Goal: Register for event/course

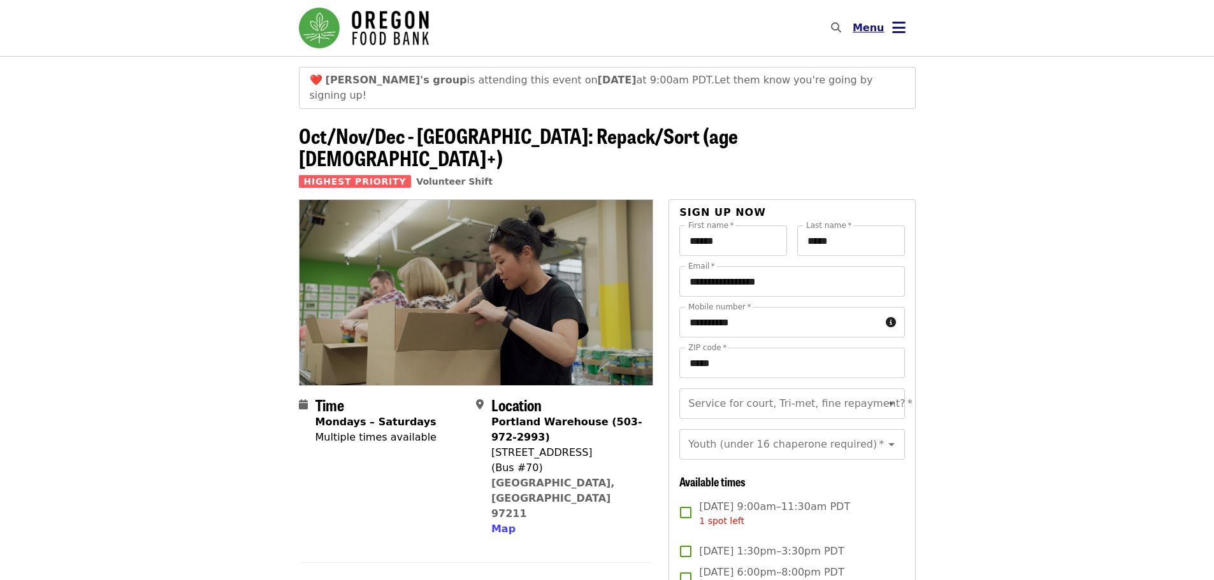
click at [893, 17] on button "Menu" at bounding box center [878, 28] width 73 height 31
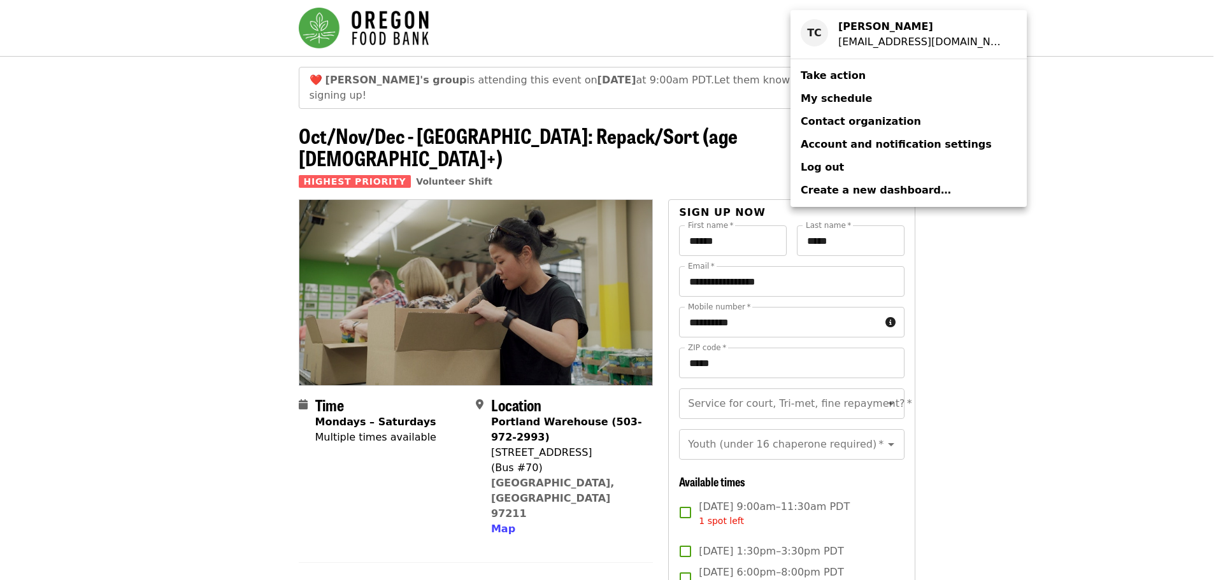
click at [811, 102] on span "My schedule" at bounding box center [836, 98] width 71 height 12
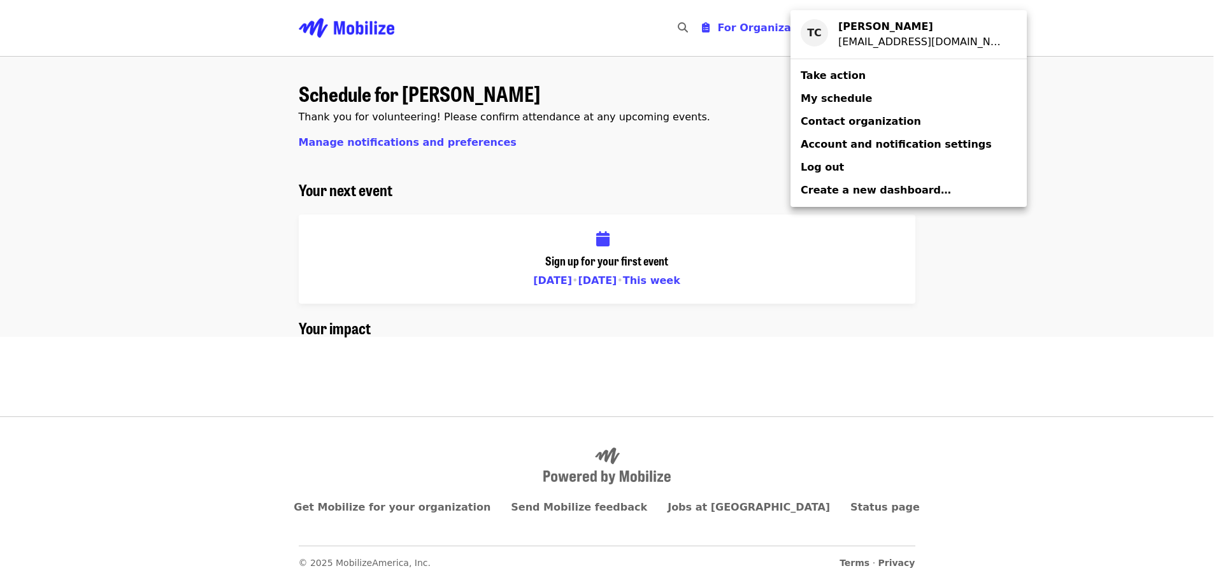
click at [849, 145] on span "Account and notification settings" at bounding box center [896, 144] width 191 height 12
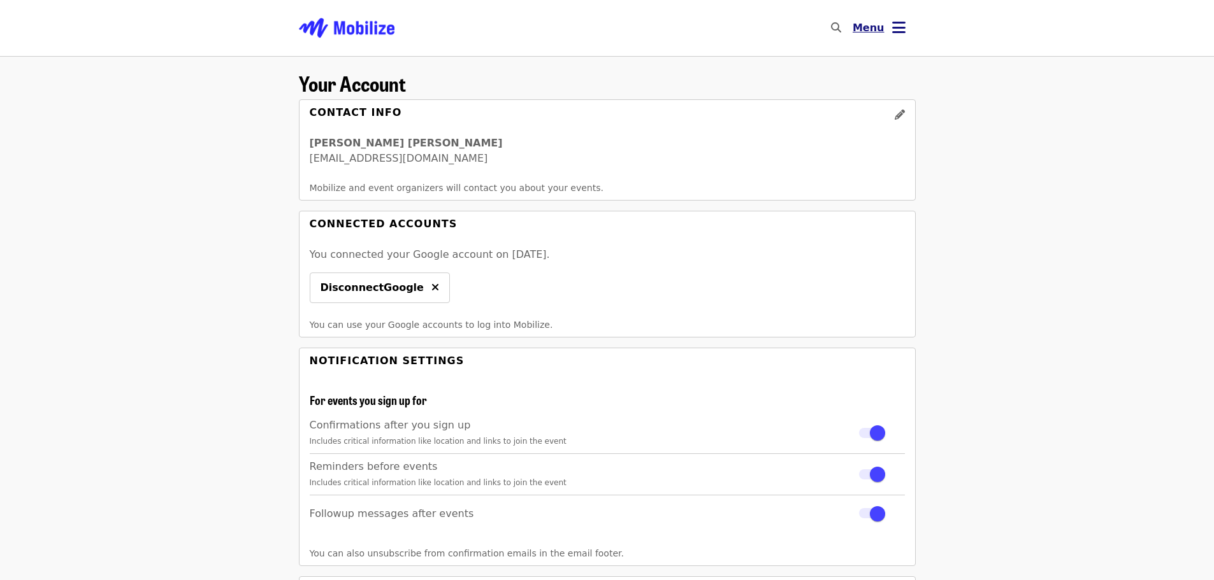
click at [904, 29] on icon "bars icon" at bounding box center [898, 27] width 13 height 18
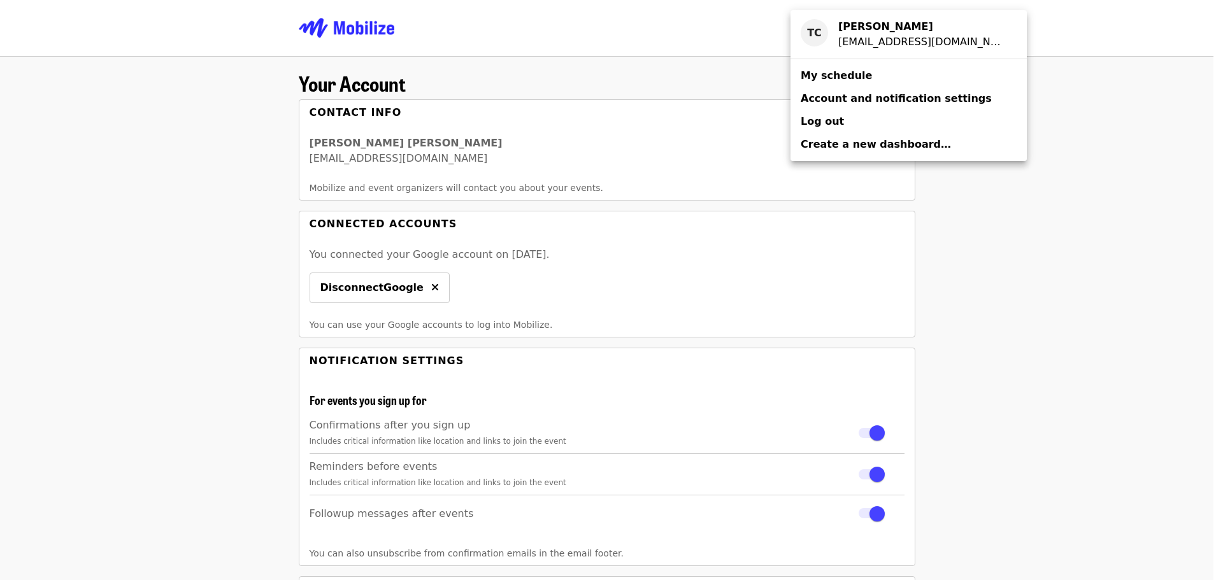
click at [820, 76] on span "My schedule" at bounding box center [836, 75] width 71 height 12
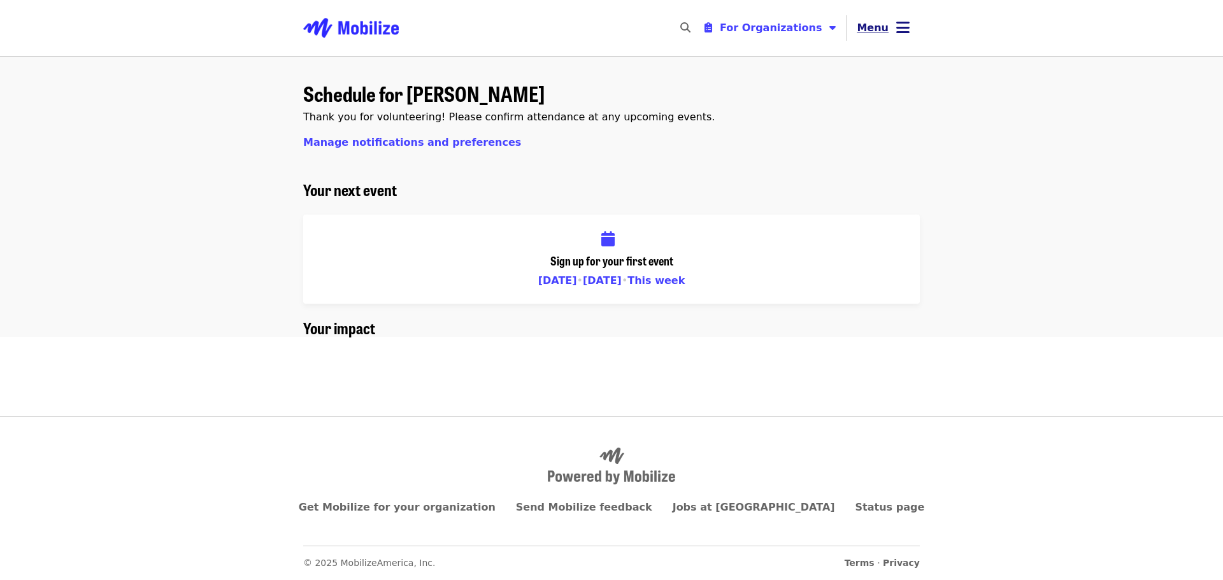
click at [900, 28] on icon "bars icon" at bounding box center [902, 27] width 13 height 18
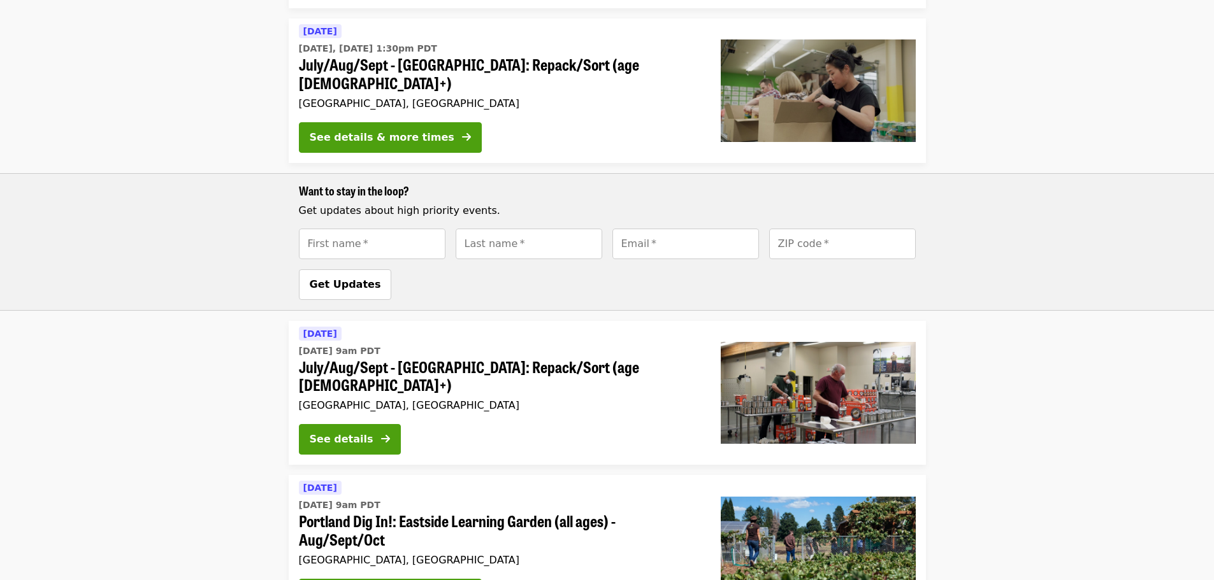
scroll to position [933, 0]
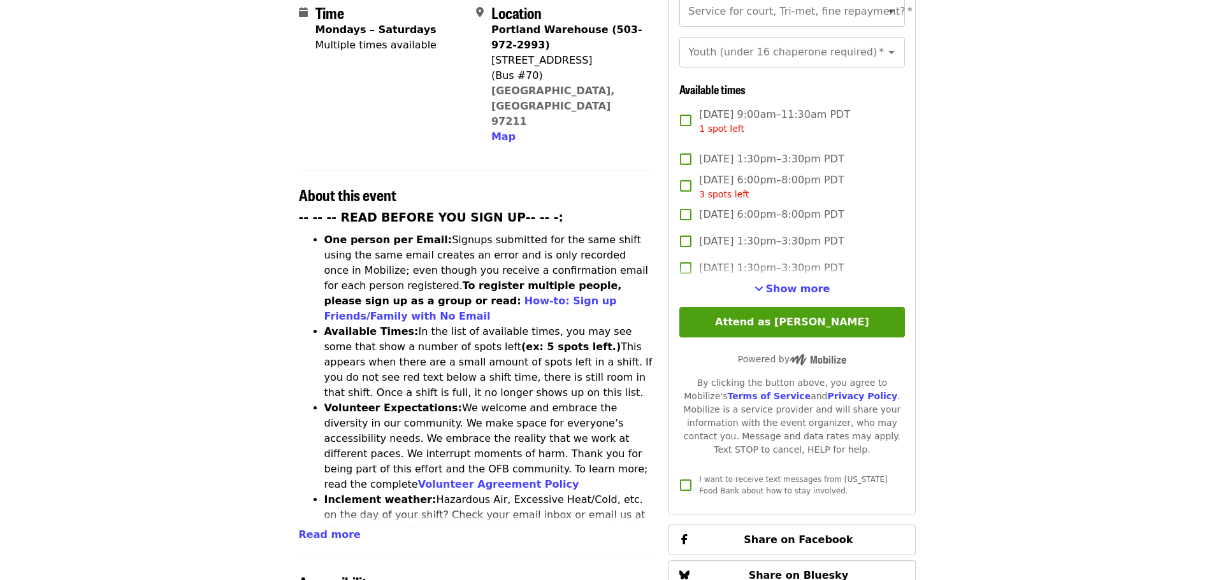
scroll to position [446, 0]
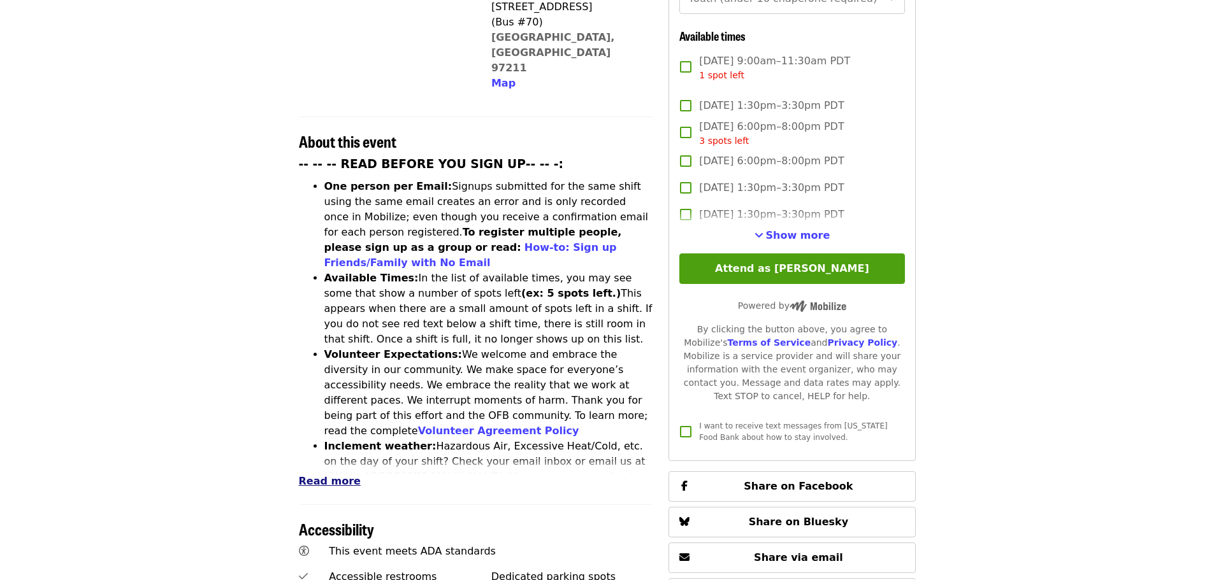
click at [345, 475] on span "Read more" at bounding box center [330, 481] width 62 height 12
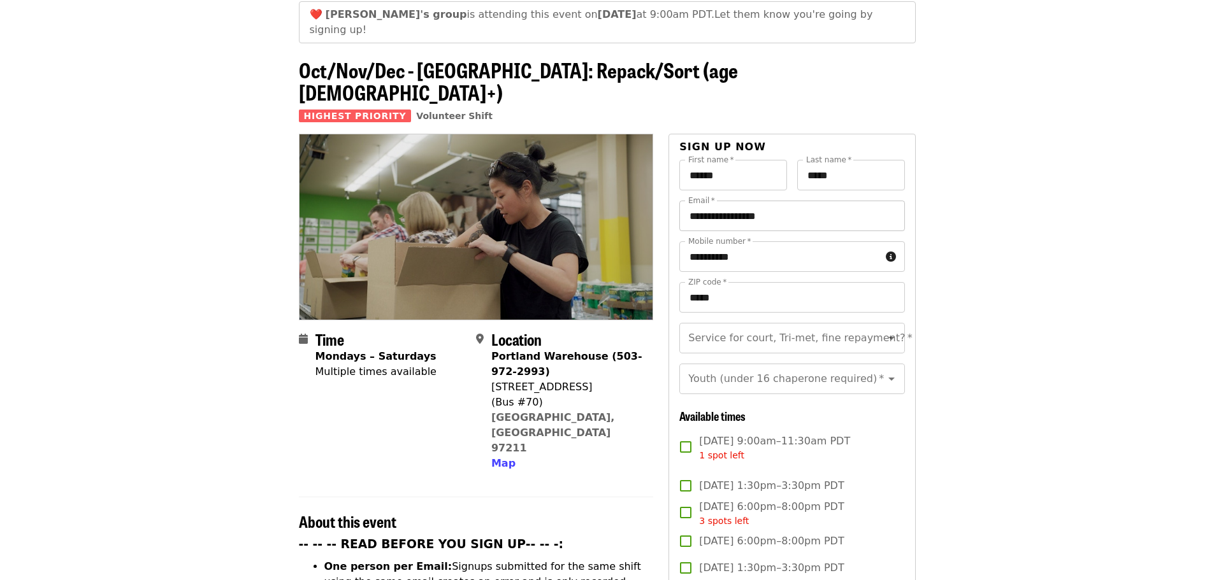
scroll to position [0, 0]
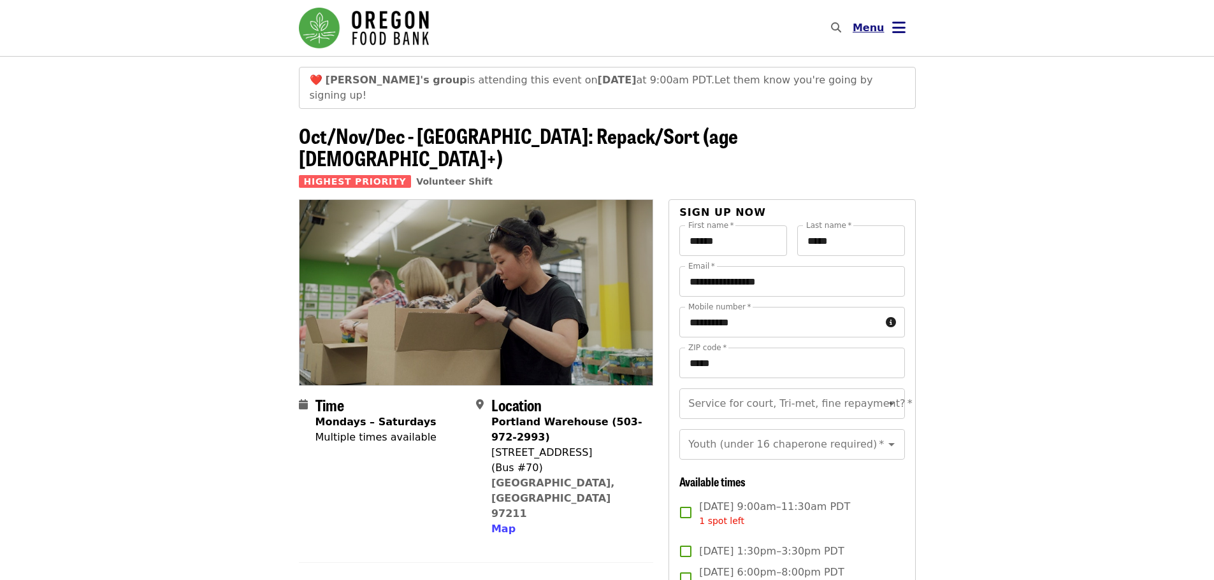
click at [903, 29] on icon "bars icon" at bounding box center [898, 27] width 13 height 18
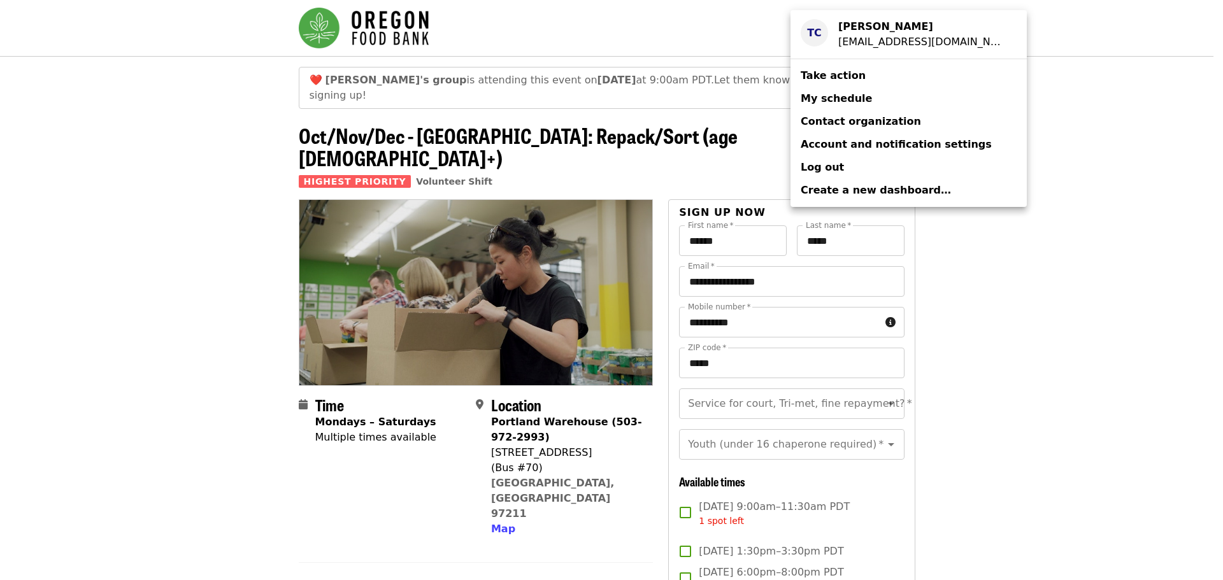
click at [861, 37] on div "[EMAIL_ADDRESS][DOMAIN_NAME]" at bounding box center [922, 41] width 168 height 15
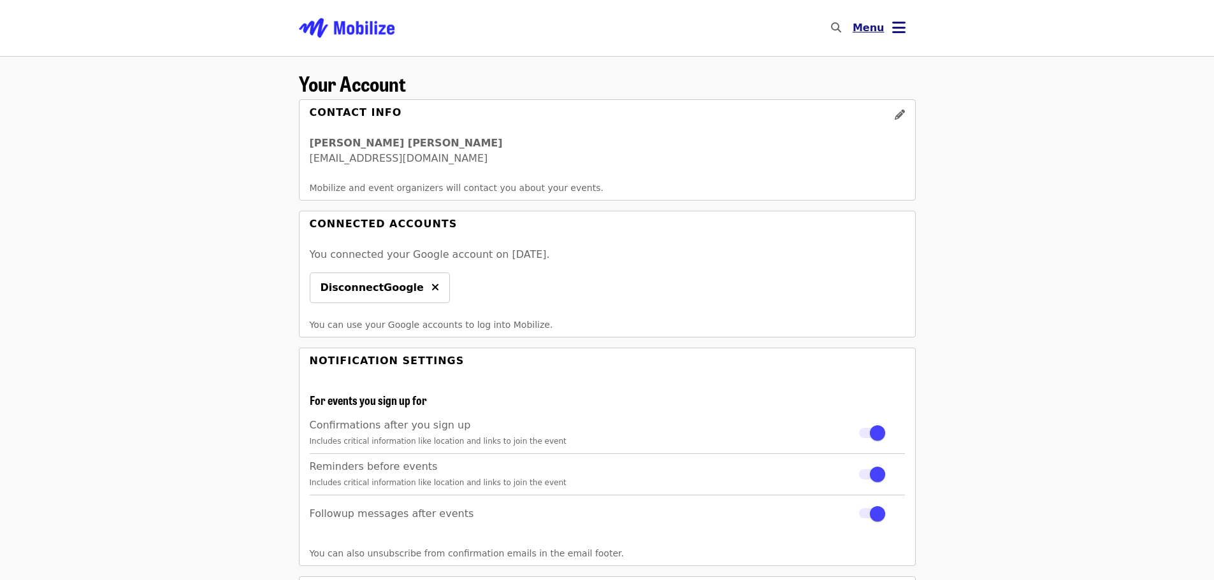
click at [894, 26] on icon "bars icon" at bounding box center [898, 27] width 13 height 18
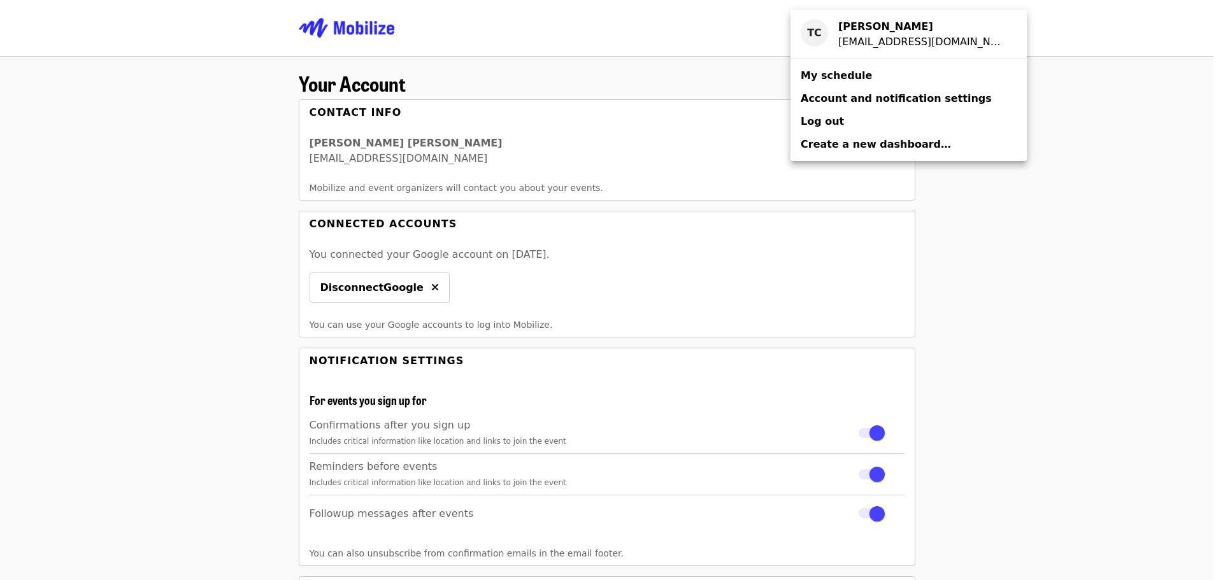
click at [824, 75] on span "My schedule" at bounding box center [836, 75] width 71 height 12
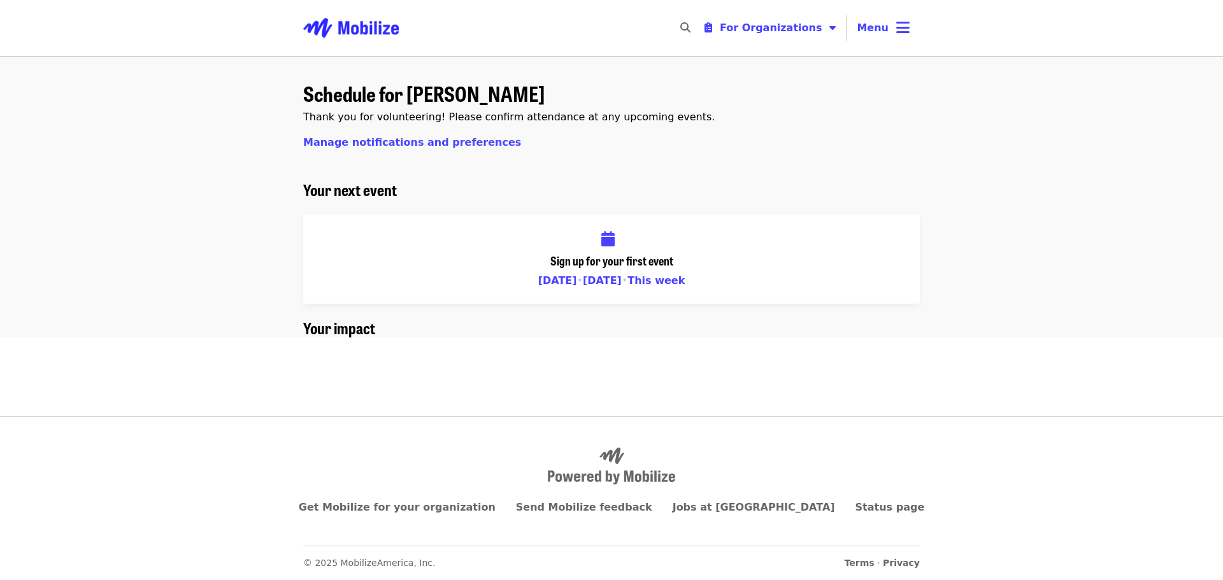
click at [664, 277] on span "This week" at bounding box center [656, 281] width 57 height 12
click at [903, 31] on icon "bars icon" at bounding box center [902, 27] width 13 height 18
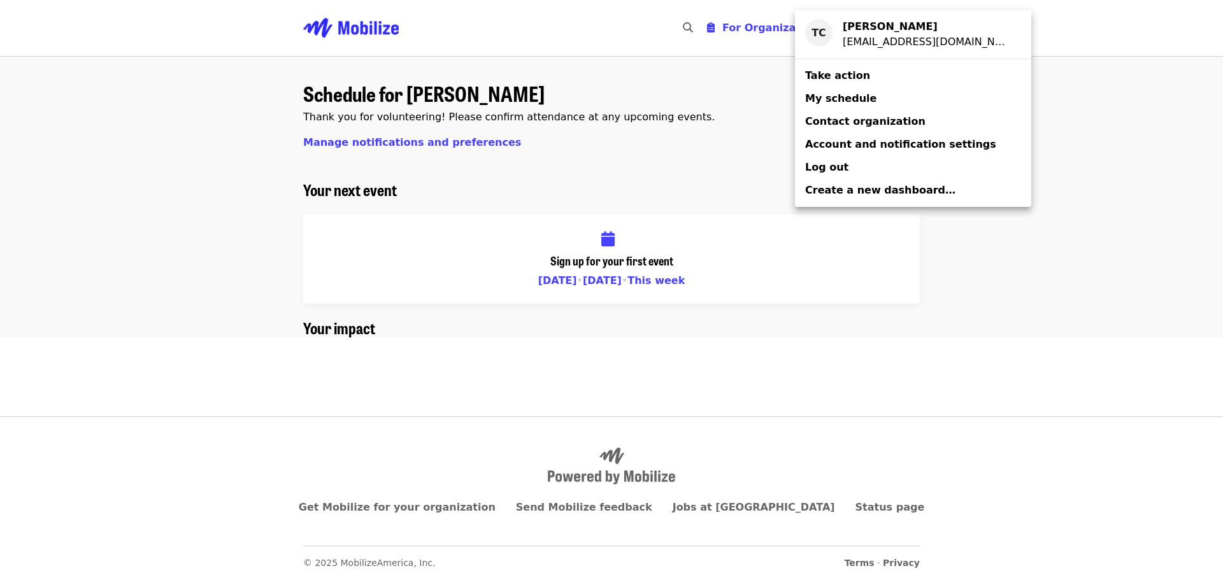
click at [849, 121] on span "Contact organization" at bounding box center [865, 121] width 120 height 12
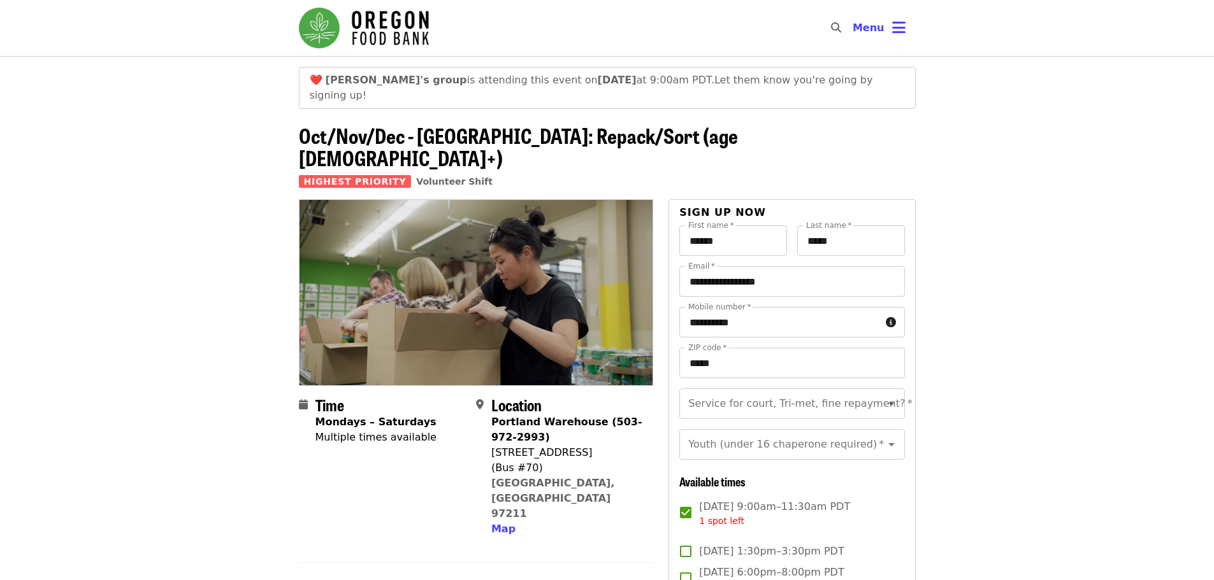
click at [363, 78] on strong "[PERSON_NAME]'s group" at bounding box center [396, 80] width 141 height 12
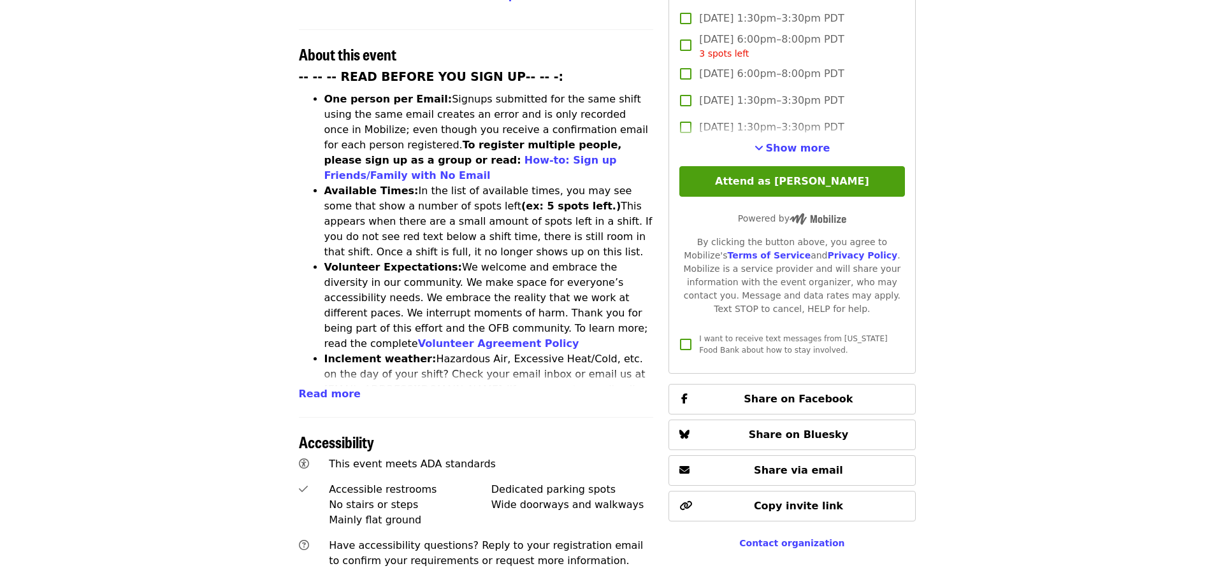
scroll to position [151, 0]
